Goal: Navigation & Orientation: Understand site structure

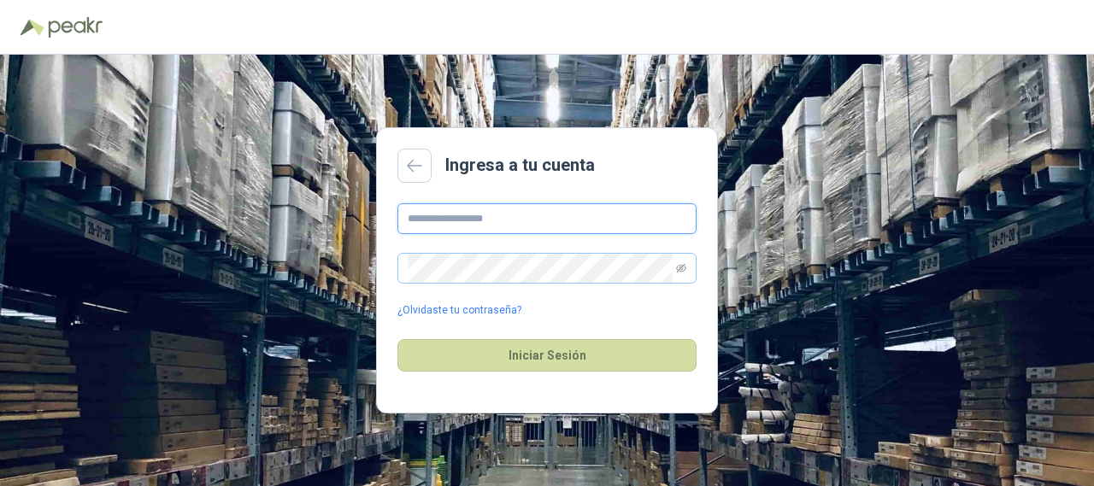
type input "**********"
click at [687, 264] on span at bounding box center [546, 268] width 299 height 31
click at [676, 263] on icon "eye-invisible" at bounding box center [681, 268] width 10 height 10
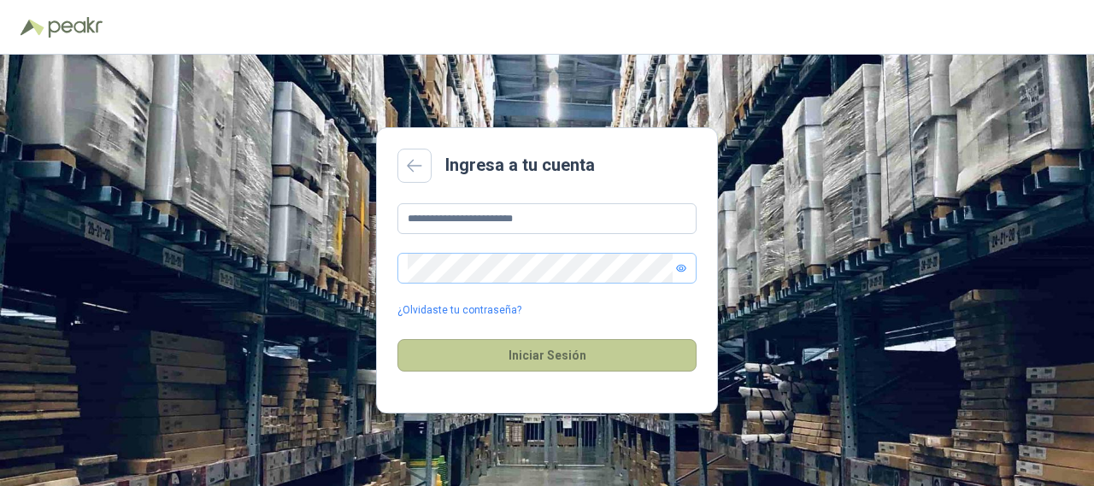
click at [541, 352] on button "Iniciar Sesión" at bounding box center [546, 355] width 299 height 32
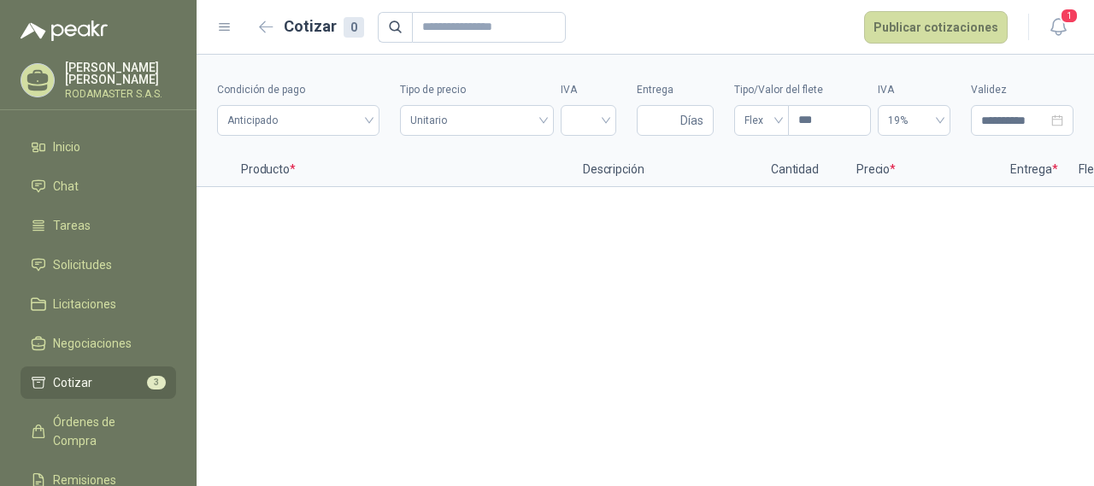
click at [99, 376] on li "Cotizar 3" at bounding box center [98, 382] width 135 height 19
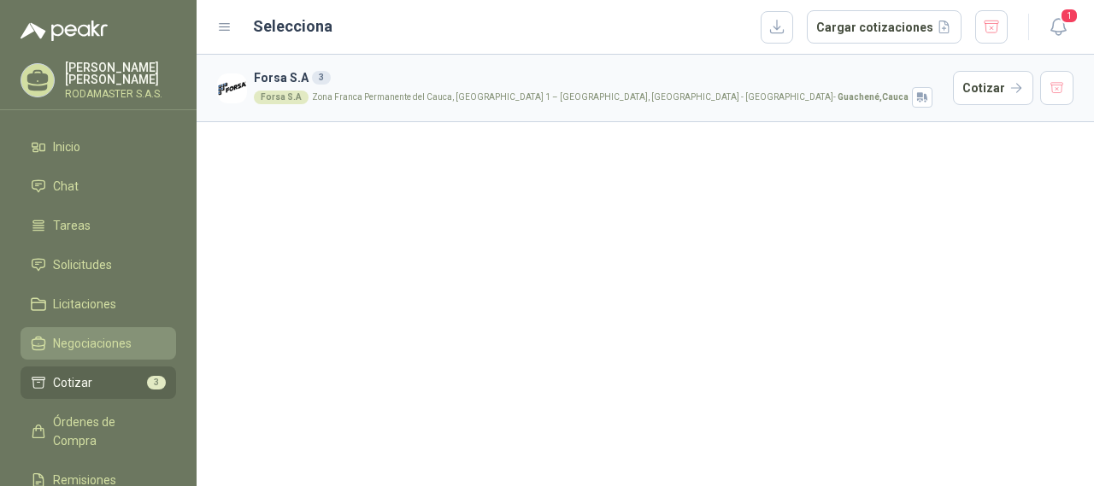
click at [114, 335] on span "Negociaciones" at bounding box center [92, 343] width 79 height 19
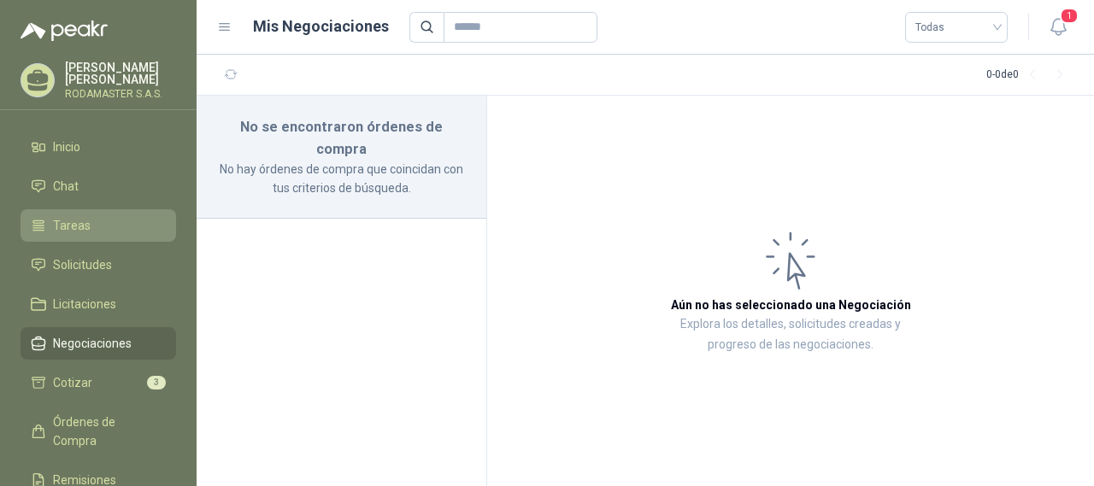
click at [74, 232] on span "Tareas" at bounding box center [72, 225] width 38 height 19
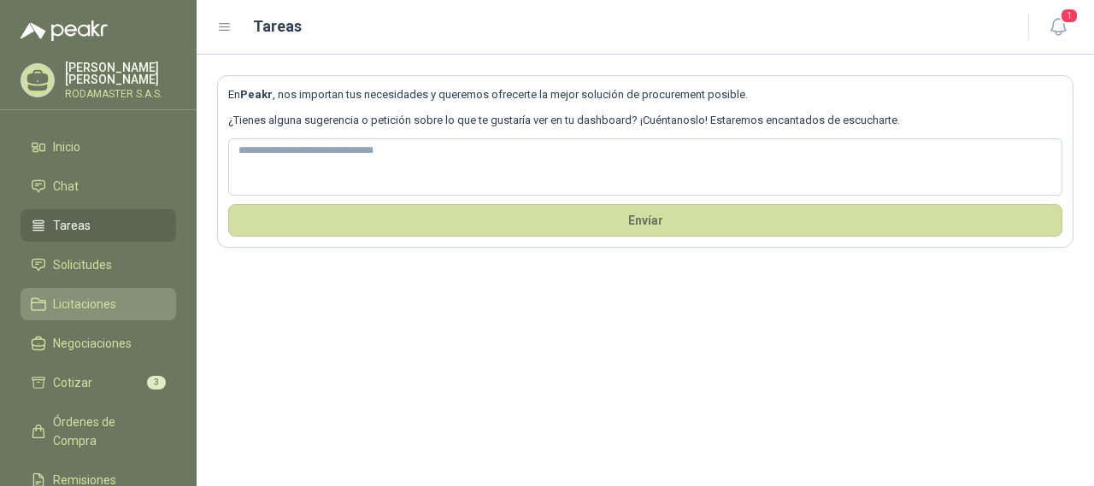
click at [73, 304] on span "Licitaciones" at bounding box center [84, 304] width 63 height 19
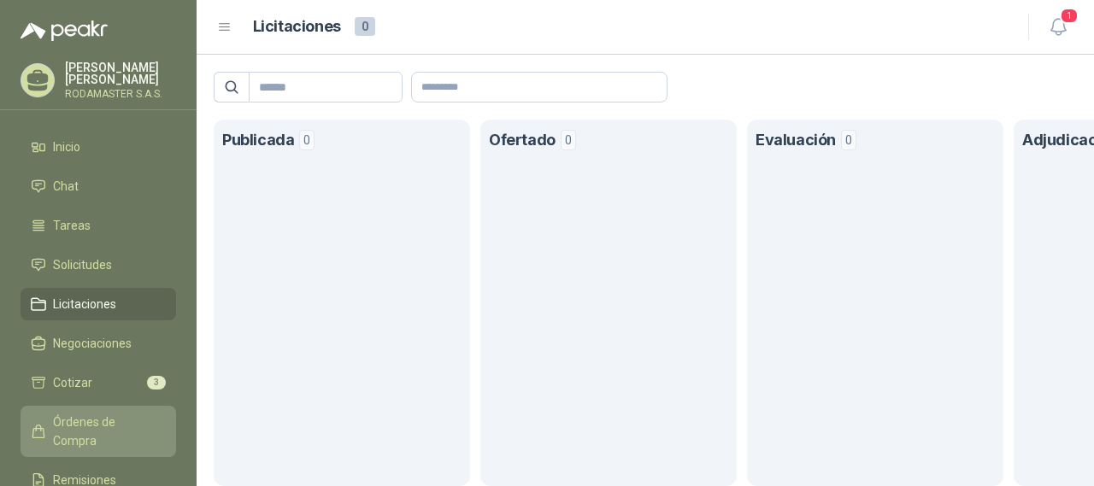
click at [77, 418] on span "Órdenes de Compra" at bounding box center [106, 432] width 107 height 38
